Goal: Task Accomplishment & Management: Manage account settings

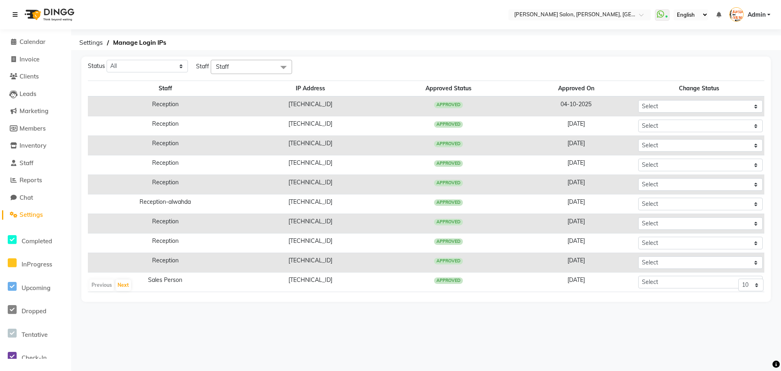
click at [17, 15] on icon at bounding box center [15, 15] width 5 height 6
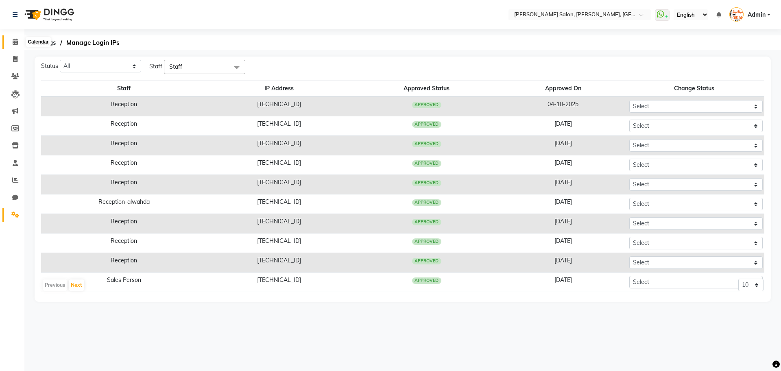
click at [15, 40] on icon at bounding box center [15, 42] width 5 height 6
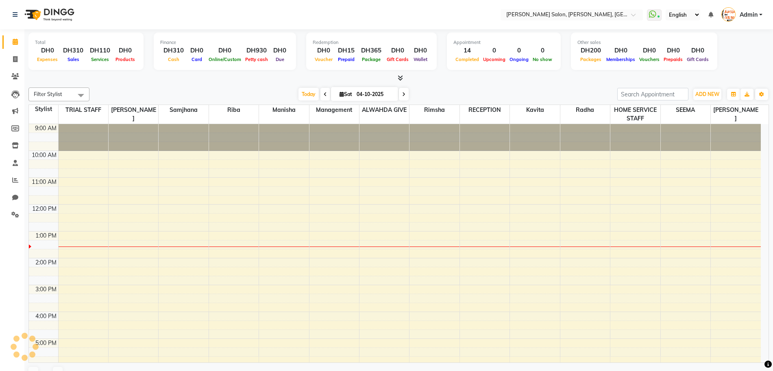
scroll to position [108, 0]
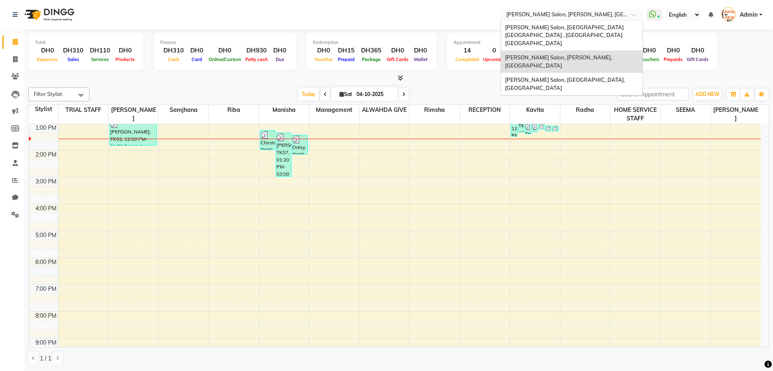
click at [634, 15] on span at bounding box center [636, 17] width 10 height 8
click at [620, 26] on span "[PERSON_NAME] Salon, [GEOGRAPHIC_DATA] [GEOGRAPHIC_DATA] , [GEOGRAPHIC_DATA] [G…" at bounding box center [565, 35] width 120 height 22
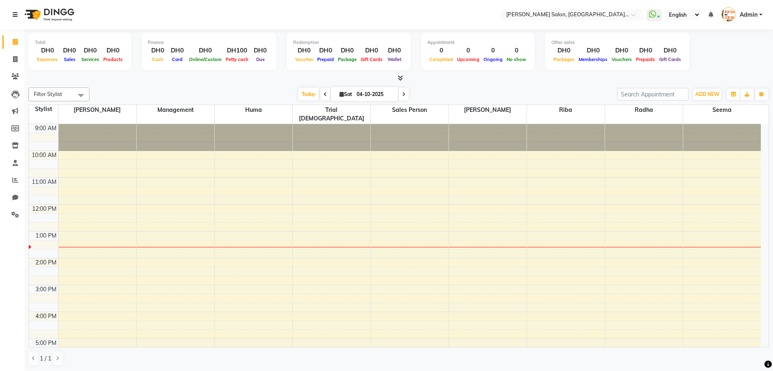
click at [16, 12] on icon at bounding box center [15, 15] width 5 height 6
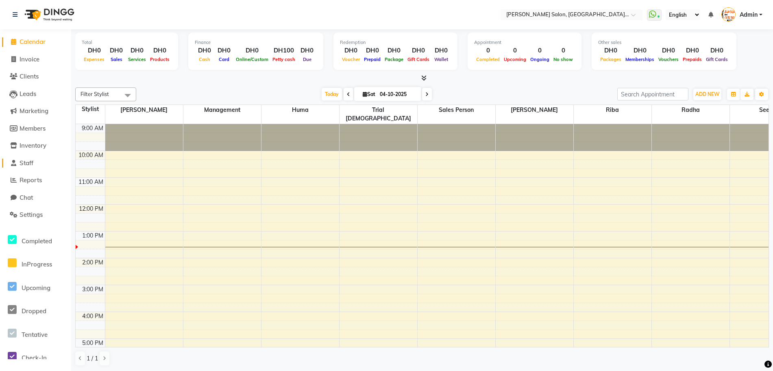
click at [31, 163] on span "Staff" at bounding box center [27, 163] width 14 height 8
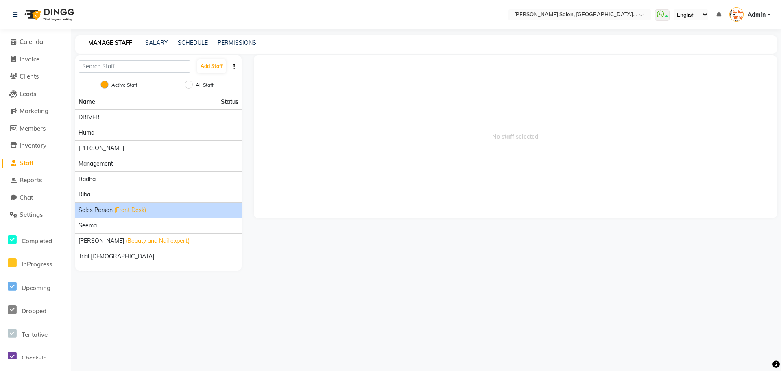
click at [124, 211] on span "(Front Desk)" at bounding box center [130, 210] width 32 height 9
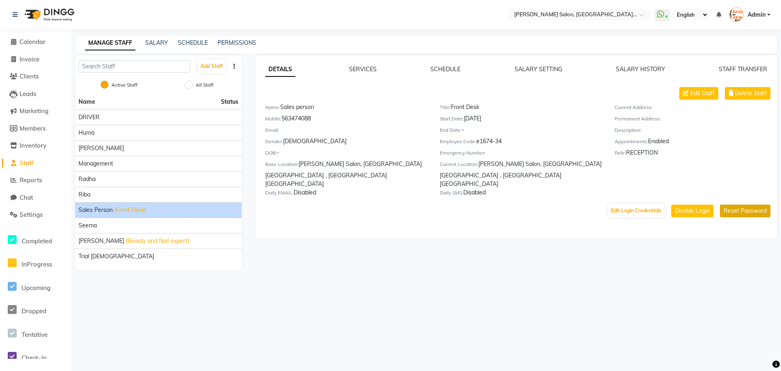
click at [750, 205] on button "Reset Password" at bounding box center [745, 211] width 50 height 13
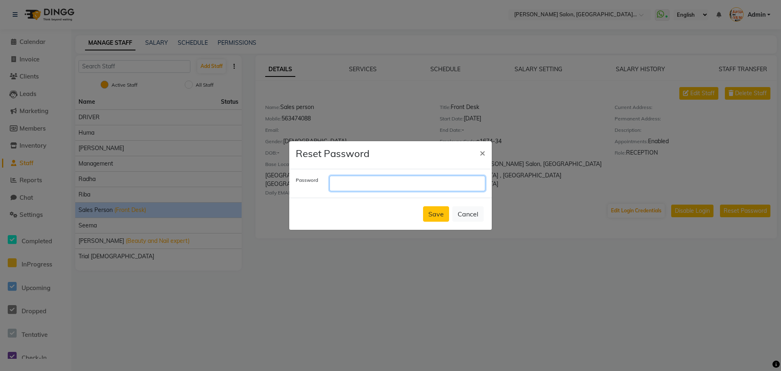
click at [389, 179] on input "text" at bounding box center [407, 183] width 156 height 15
type input "fountain"
click at [434, 214] on button "Save" at bounding box center [436, 213] width 26 height 15
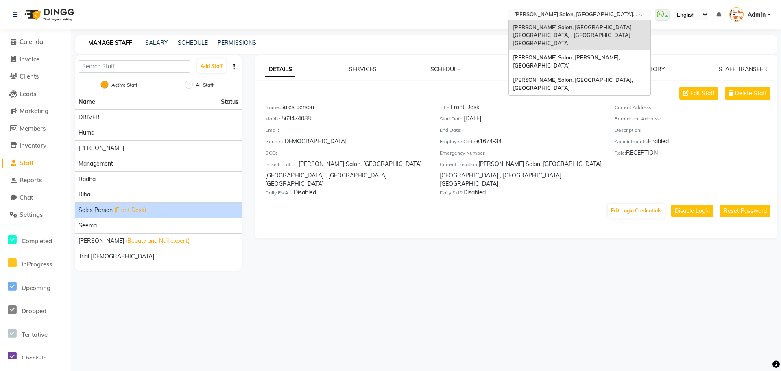
click at [642, 15] on span at bounding box center [644, 17] width 10 height 8
click at [616, 54] on span "[PERSON_NAME] Salon, [PERSON_NAME], [GEOGRAPHIC_DATA]" at bounding box center [567, 61] width 108 height 15
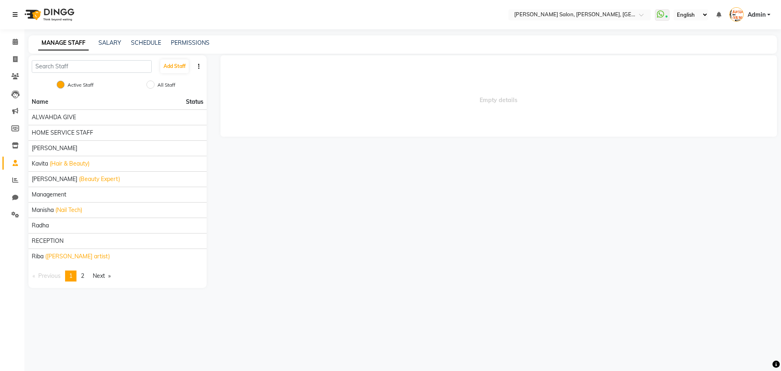
click at [14, 13] on icon at bounding box center [15, 15] width 5 height 6
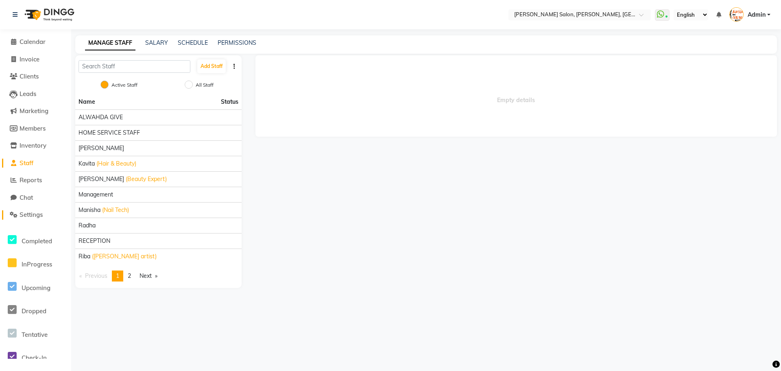
click at [33, 212] on span "Settings" at bounding box center [31, 215] width 23 height 8
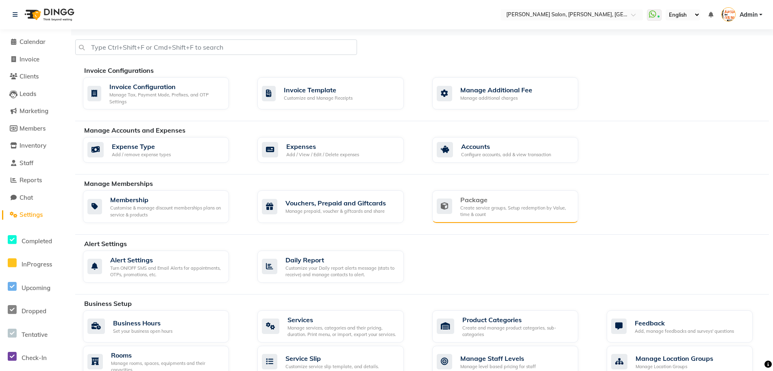
click at [496, 209] on div "Create service groups, Setup redemption by Value, time & count" at bounding box center [515, 211] width 111 height 13
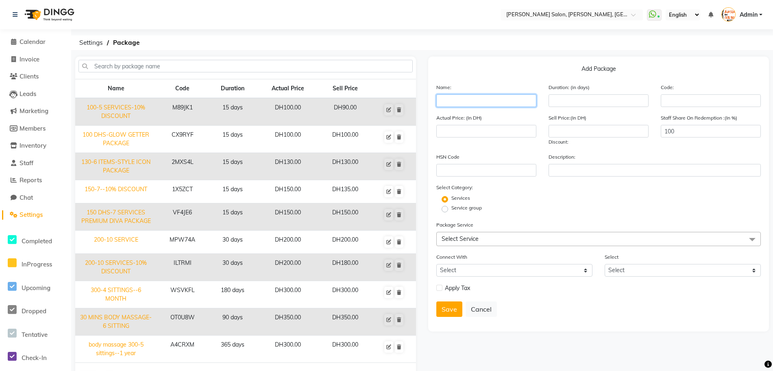
click at [508, 103] on input "text" at bounding box center [486, 100] width 100 height 13
type input "g"
type input "hair package"
click at [581, 106] on input "number" at bounding box center [599, 100] width 100 height 13
type input "1"
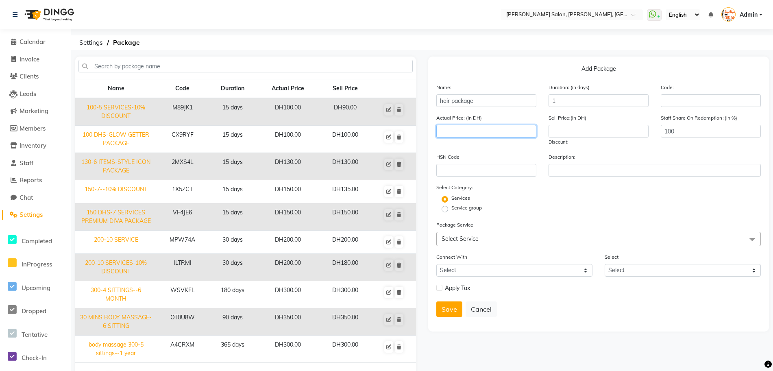
click at [518, 133] on input "number" at bounding box center [486, 131] width 100 height 13
type input "250"
click at [571, 135] on input "number" at bounding box center [599, 131] width 100 height 13
type input "250"
click at [451, 207] on label "Service group" at bounding box center [466, 207] width 30 height 7
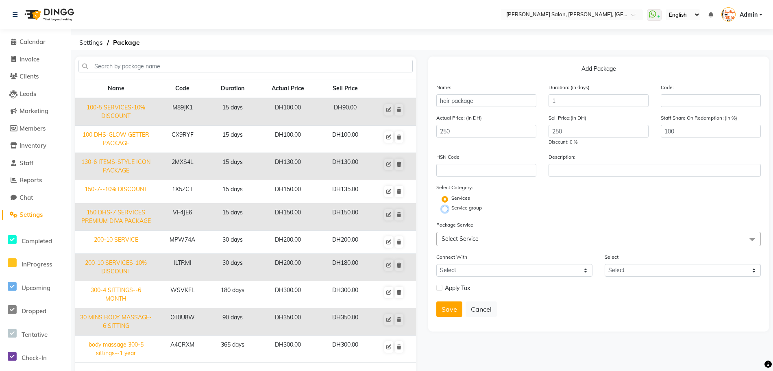
click at [446, 207] on input "Service group" at bounding box center [447, 208] width 5 height 5
radio input "true"
radio input "false"
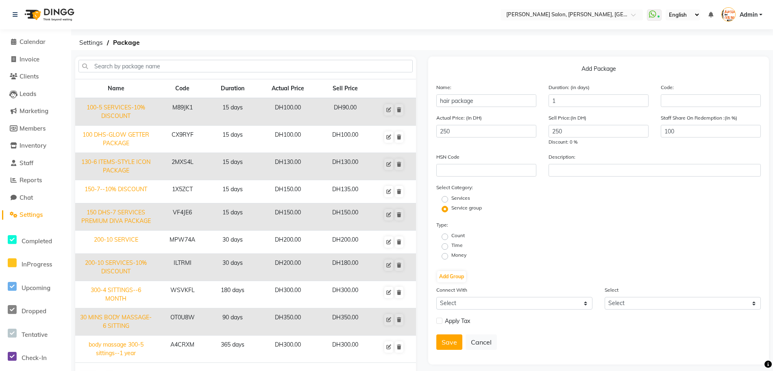
click at [451, 239] on label "Count" at bounding box center [457, 235] width 13 height 7
click at [446, 239] on input "Count" at bounding box center [447, 235] width 5 height 5
radio input "true"
click at [450, 275] on button "Add Group" at bounding box center [451, 276] width 29 height 11
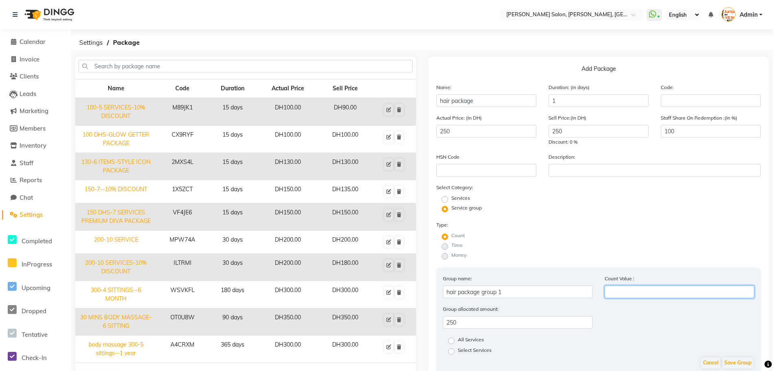
click at [616, 290] on input "number" at bounding box center [680, 291] width 150 height 13
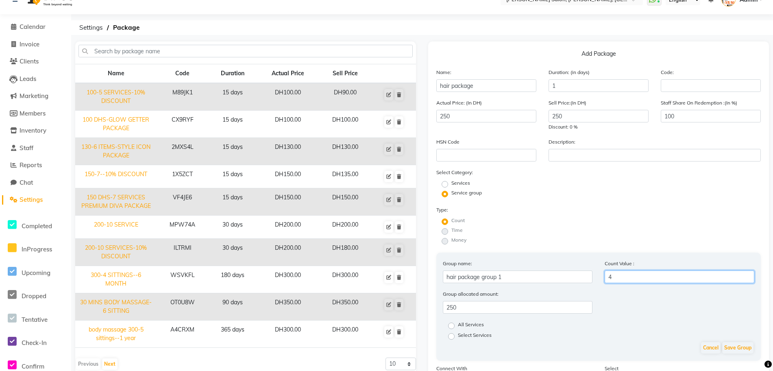
scroll to position [20, 0]
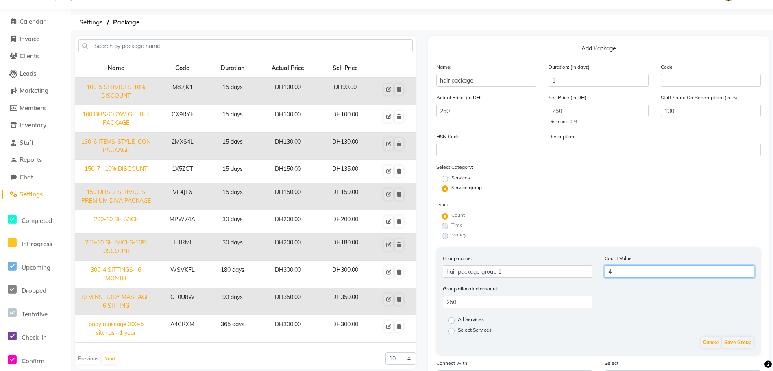
type input "4"
click at [450, 81] on input "hair package" at bounding box center [486, 80] width 100 height 13
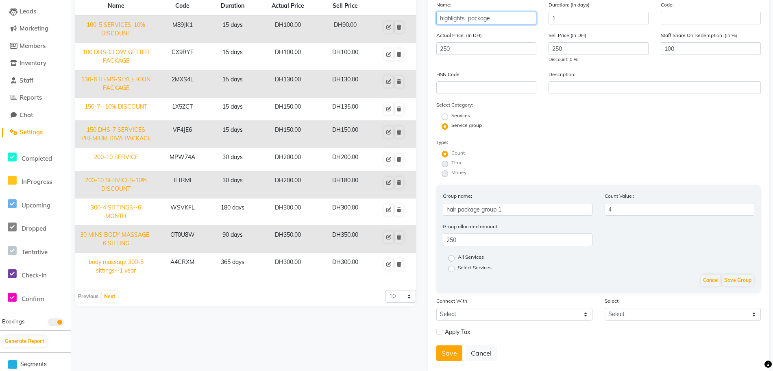
scroll to position [96, 0]
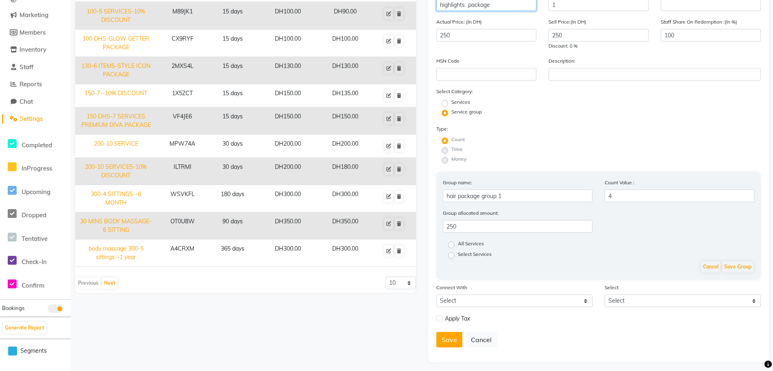
type input "highlights package"
click at [458, 248] on label "All Services" at bounding box center [471, 245] width 26 height 10
click at [452, 247] on input "All Services" at bounding box center [453, 244] width 5 height 5
radio input "true"
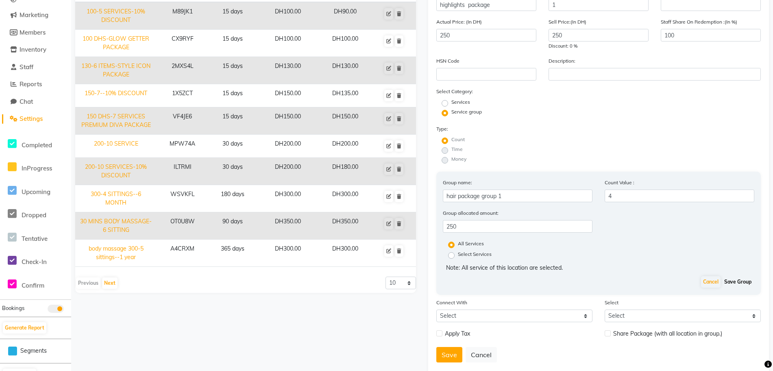
click at [739, 281] on button "Save Group" at bounding box center [737, 281] width 31 height 11
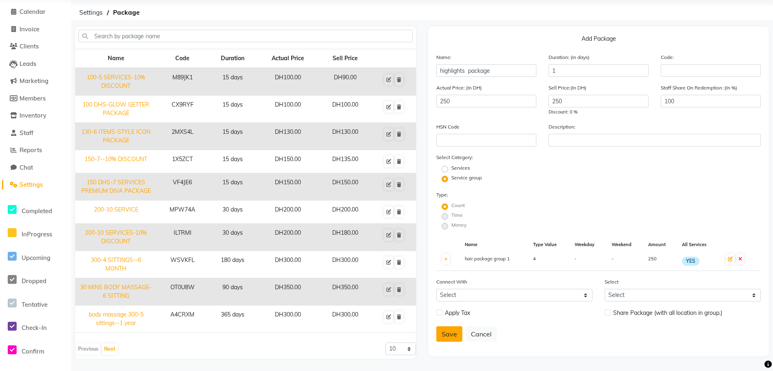
click at [450, 332] on button "Save" at bounding box center [449, 333] width 26 height 15
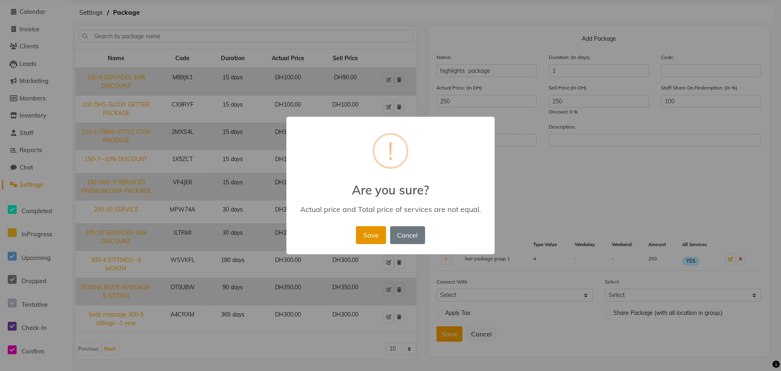
click at [371, 234] on button "Save" at bounding box center [371, 235] width 30 height 18
radio input "true"
radio input "false"
select select
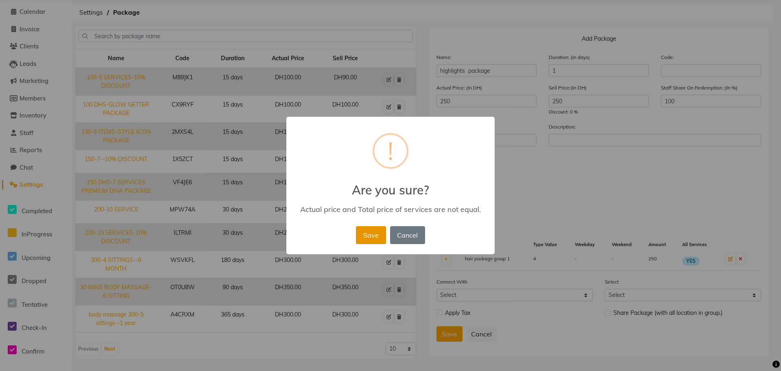
checkbox input "false"
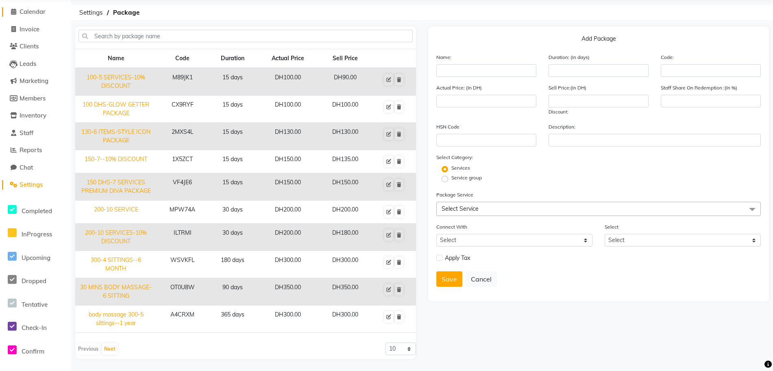
click at [13, 12] on icon at bounding box center [13, 12] width 5 height 6
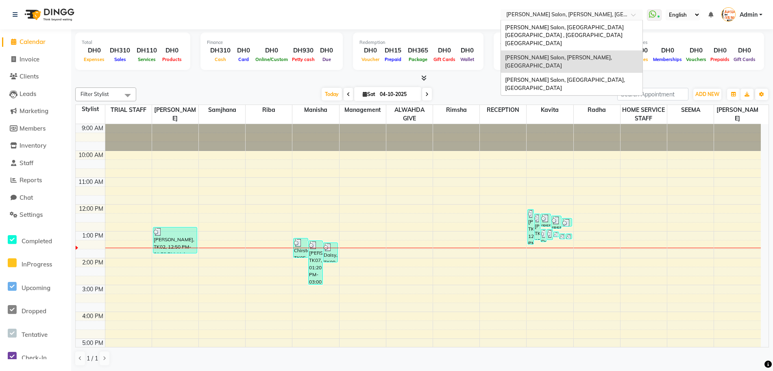
click at [636, 15] on span at bounding box center [636, 17] width 10 height 8
click at [611, 30] on div "[PERSON_NAME] Salon, [GEOGRAPHIC_DATA] [GEOGRAPHIC_DATA] , [GEOGRAPHIC_DATA] [G…" at bounding box center [572, 35] width 142 height 30
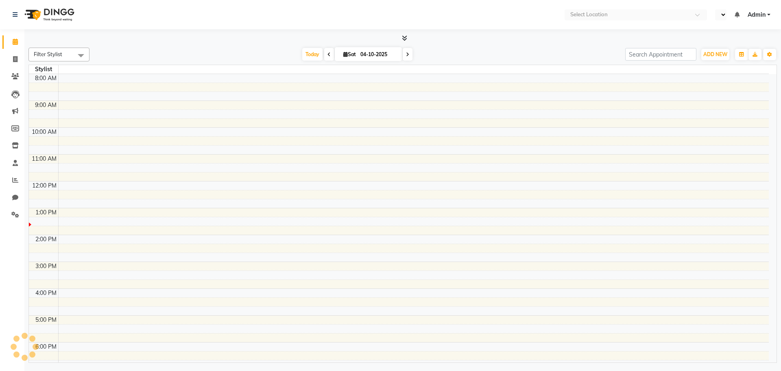
select select "en"
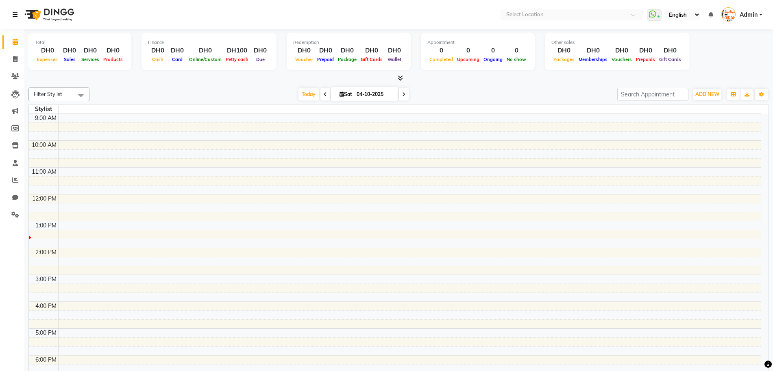
click at [17, 13] on icon at bounding box center [15, 15] width 5 height 6
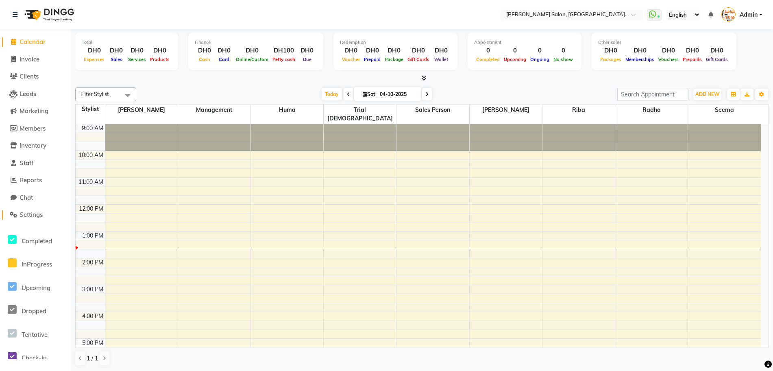
click at [30, 216] on span "Settings" at bounding box center [31, 215] width 23 height 8
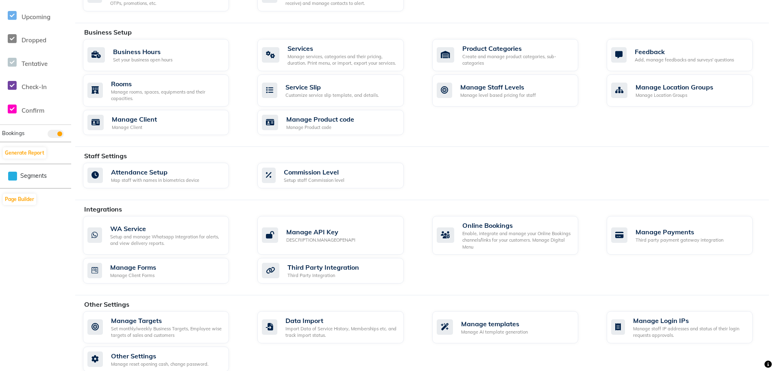
scroll to position [283, 0]
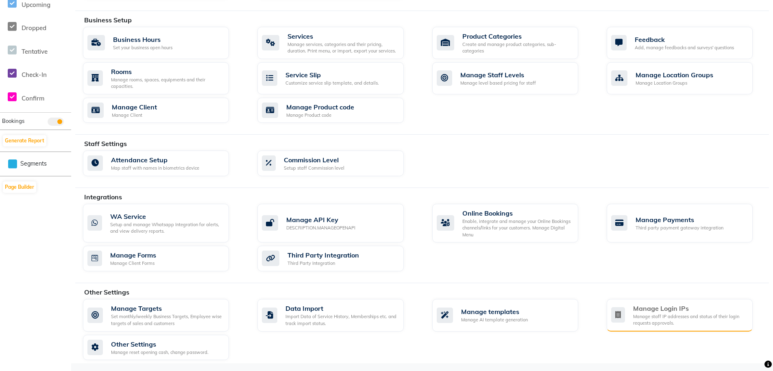
click at [645, 307] on div "Manage Login IPs" at bounding box center [689, 308] width 113 height 10
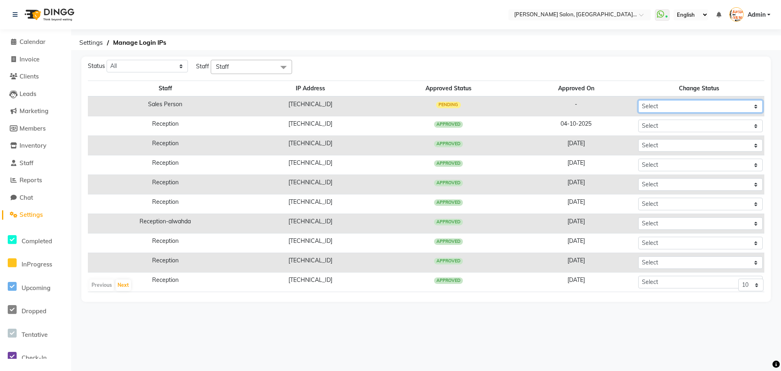
click at [657, 105] on select "Select Approved Rejected" at bounding box center [700, 106] width 124 height 13
select select "Approved"
click at [638, 100] on select "Select Approved Rejected" at bounding box center [700, 106] width 124 height 13
